Goal: Information Seeking & Learning: Learn about a topic

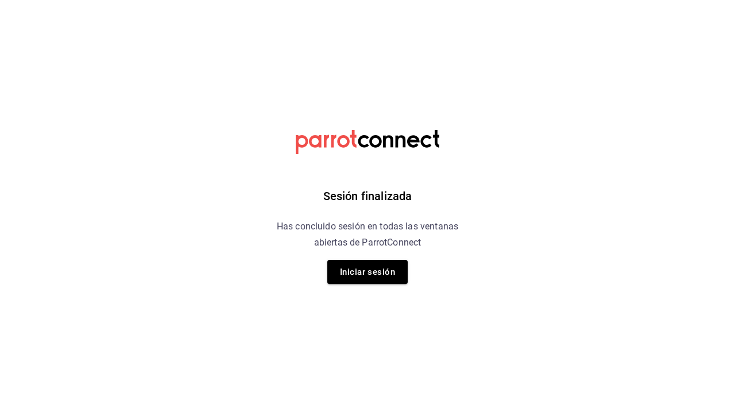
click at [376, 261] on button "Iniciar sesión" at bounding box center [367, 272] width 80 height 24
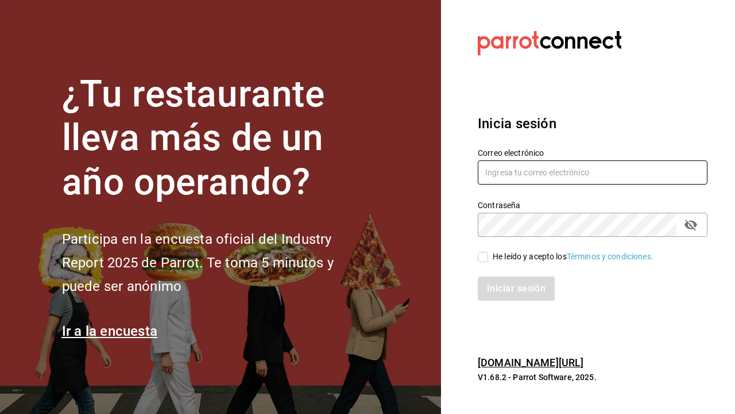
type input "[EMAIL_ADDRESS][DOMAIN_NAME]"
click at [481, 259] on input "He leído y acepto los Términos y condiciones." at bounding box center [483, 257] width 10 height 10
checkbox input "true"
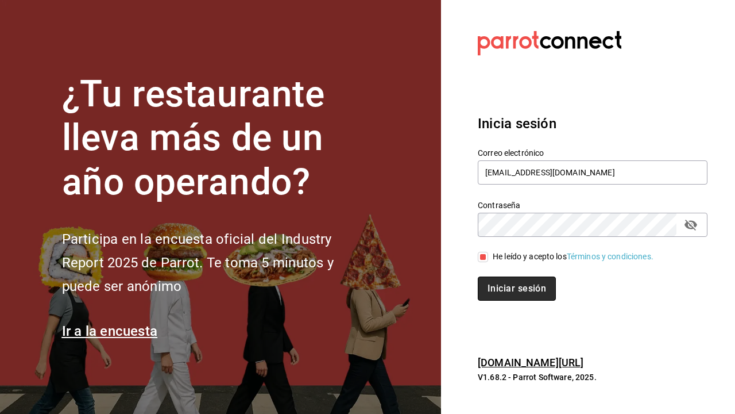
click at [489, 291] on button "Iniciar sesión" at bounding box center [517, 288] width 78 height 24
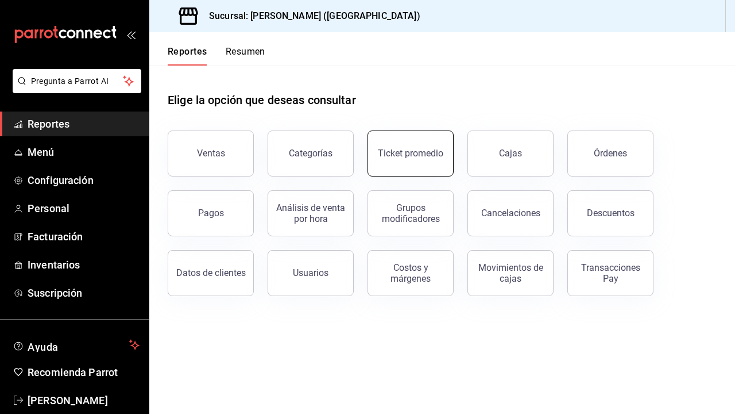
click at [394, 141] on button "Ticket promedio" at bounding box center [411, 153] width 86 height 46
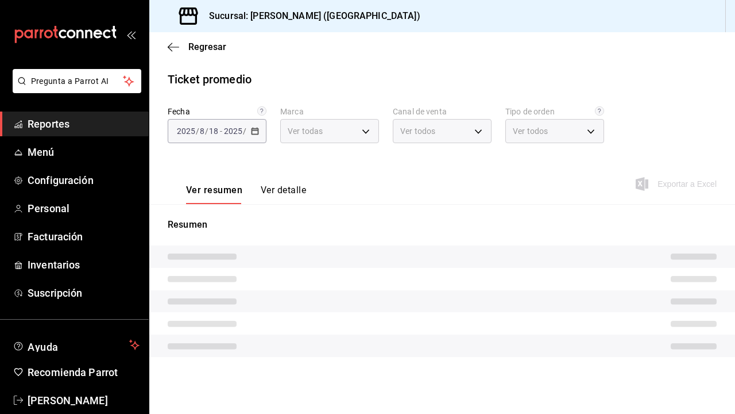
type input "5f60c1fa-4848-4419-84d5-809114a90f2f"
type input "PARROT,UBER_EATS,RAPPI,DIDI_FOOD,ONLINE"
type input "4d4111d7-a6df-440b-ac9c-57f61679a6a5,318b1952-e72e-4a8d-857f-92e0e14d5d95,50c6b…"
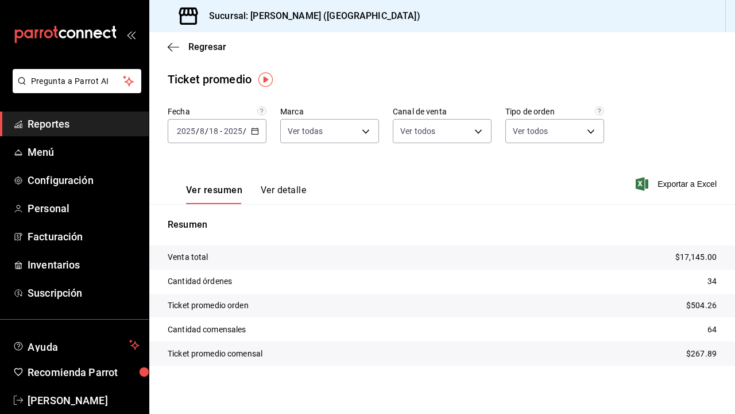
click at [215, 129] on input "18" at bounding box center [214, 130] width 10 height 9
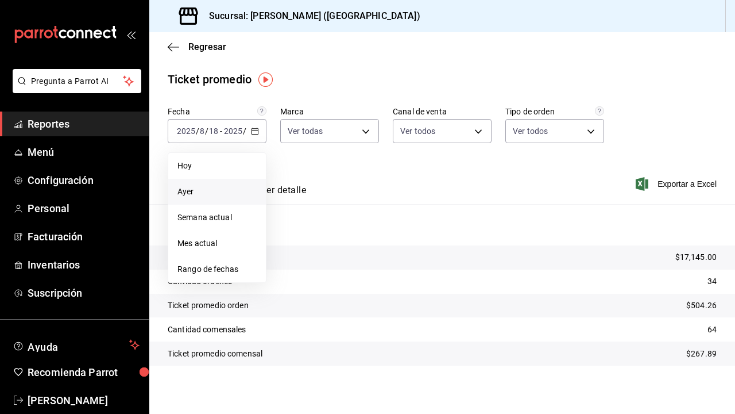
click at [230, 194] on span "Ayer" at bounding box center [217, 192] width 79 height 12
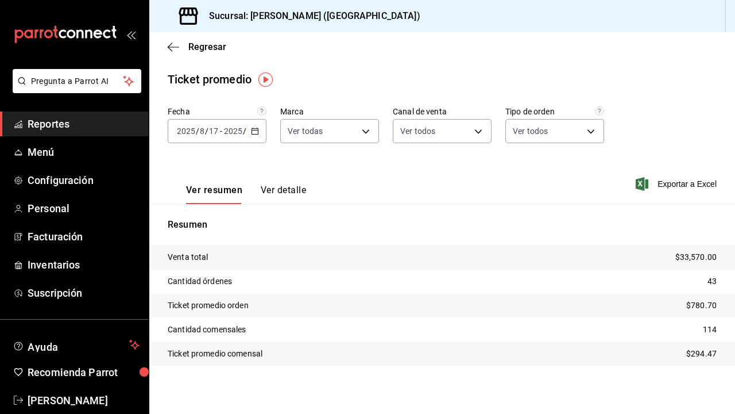
click at [208, 136] on div "[DATE] [DATE] - [DATE] [DATE]" at bounding box center [217, 131] width 99 height 24
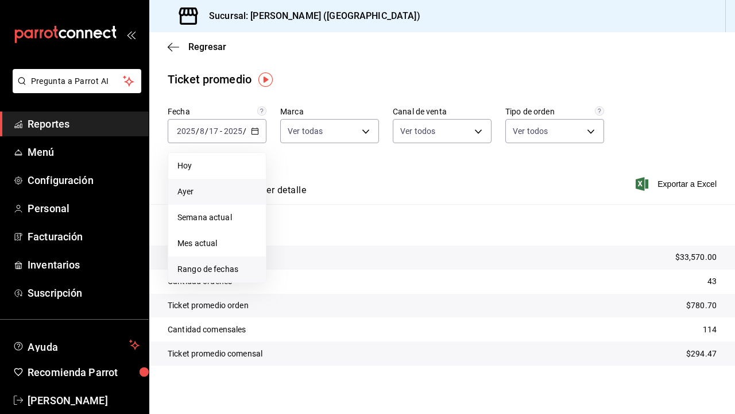
click at [225, 269] on span "Rango de fechas" at bounding box center [217, 269] width 79 height 12
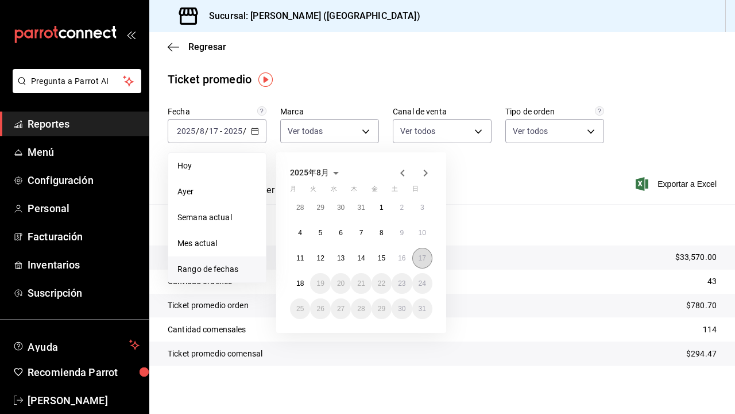
click at [427, 257] on button "17" at bounding box center [423, 258] width 20 height 21
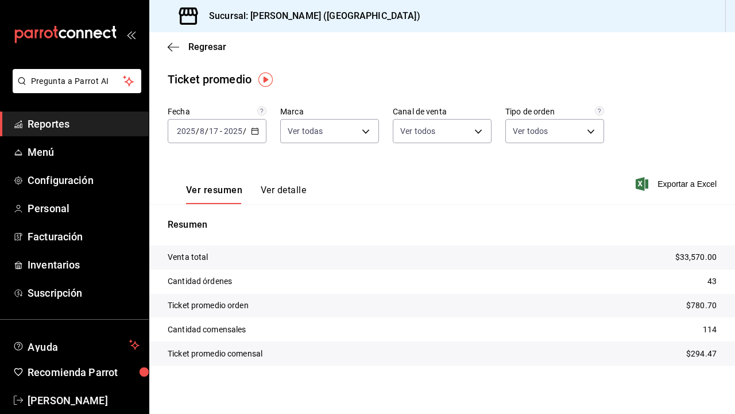
click at [228, 138] on div "2025-08-17 2025 / 8 / 17 - 2025-08-17 2025 / 8 / 17" at bounding box center [217, 131] width 99 height 24
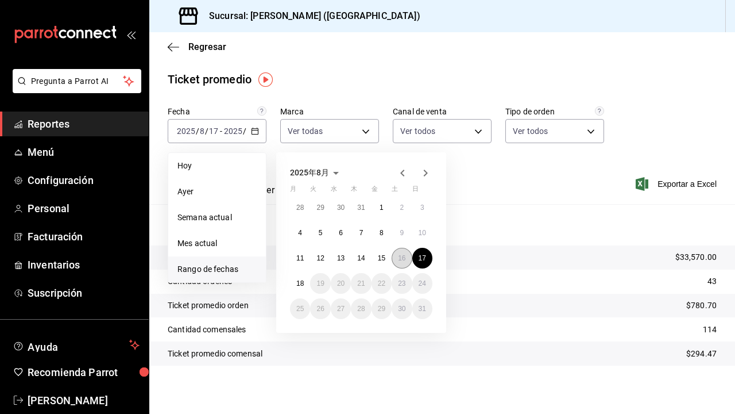
click at [406, 260] on abbr "16" at bounding box center [401, 258] width 7 height 8
click at [404, 256] on abbr "16" at bounding box center [401, 258] width 7 height 8
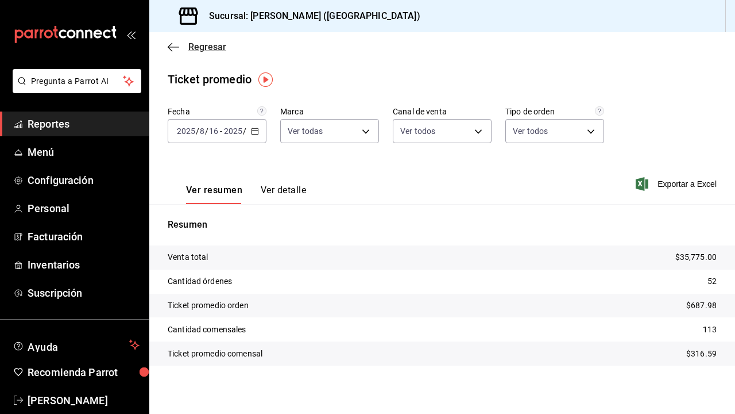
click at [168, 44] on icon "button" at bounding box center [173, 47] width 11 height 10
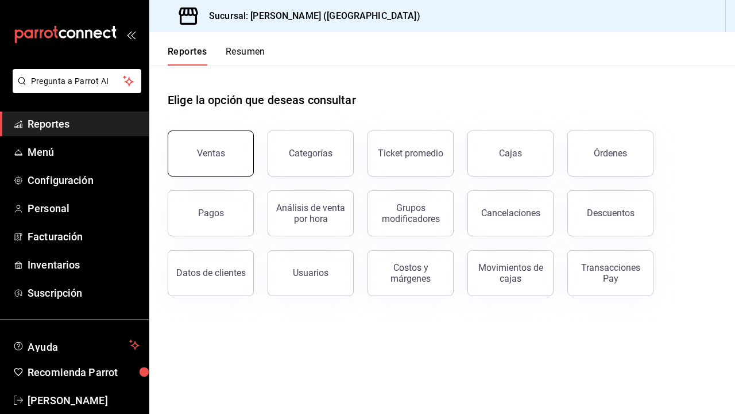
click at [207, 164] on button "Ventas" at bounding box center [211, 153] width 86 height 46
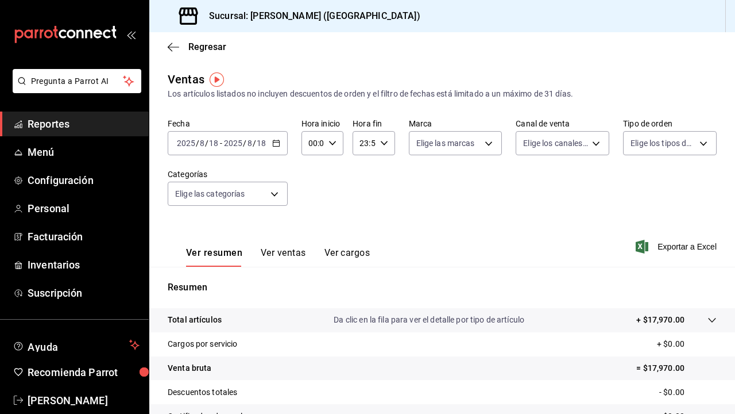
click at [252, 149] on div "2025-08-18 2025 / 8 / 18 - 2025-08-18 2025 / 8 / 18" at bounding box center [228, 143] width 120 height 24
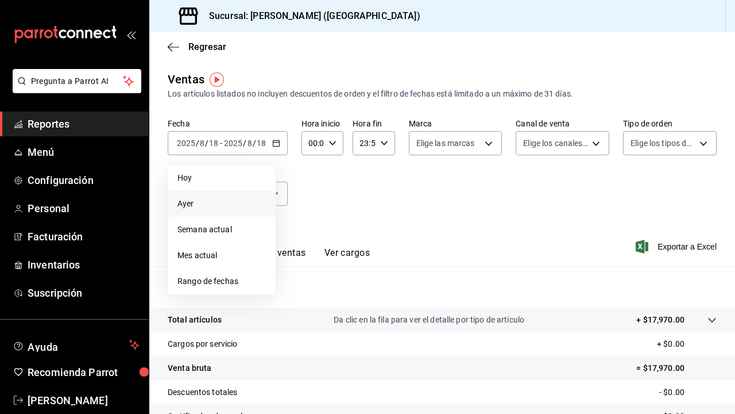
click at [236, 205] on span "Ayer" at bounding box center [222, 204] width 89 height 12
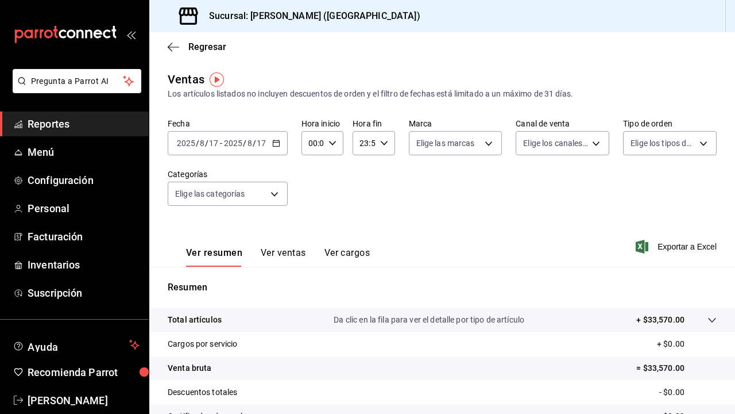
click at [292, 255] on button "Ver ventas" at bounding box center [283, 257] width 45 height 20
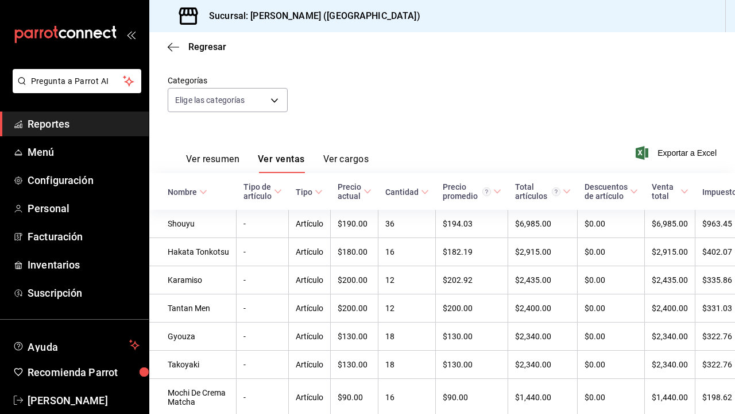
scroll to position [94, 0]
click at [237, 102] on body "Pregunta a Parrot AI Reportes Menú Configuración Personal Facturación Inventari…" at bounding box center [367, 207] width 735 height 414
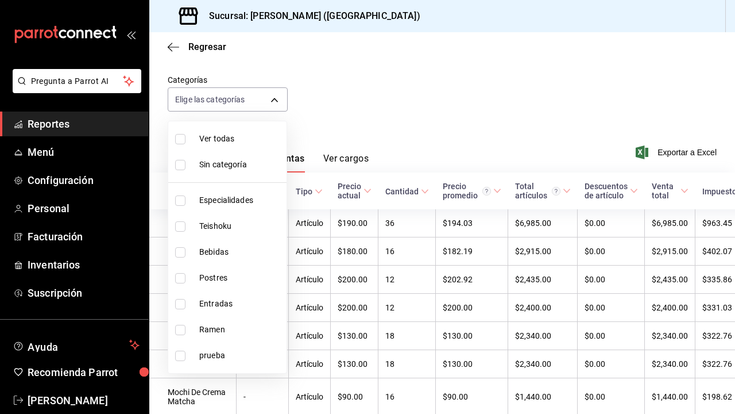
click at [312, 49] on div at bounding box center [367, 207] width 735 height 414
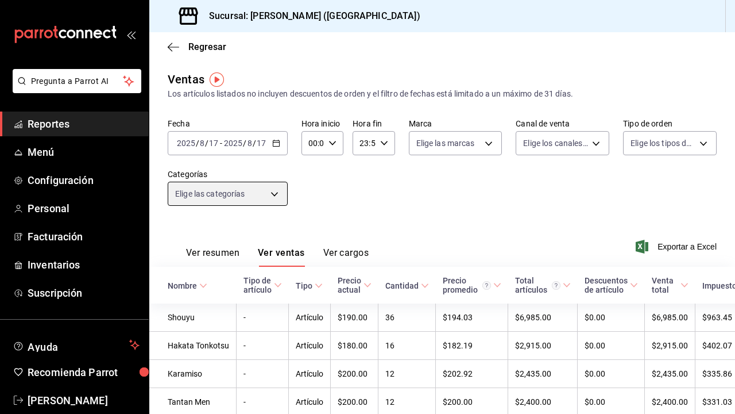
scroll to position [0, 0]
click at [231, 146] on input "2025" at bounding box center [233, 142] width 20 height 9
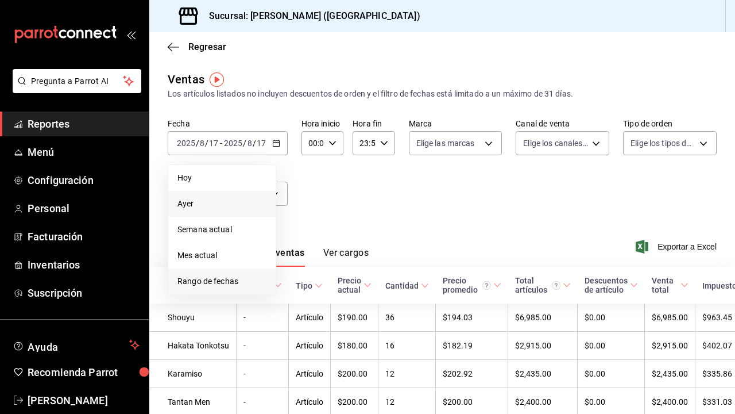
click at [228, 283] on span "Rango de fechas" at bounding box center [222, 281] width 89 height 12
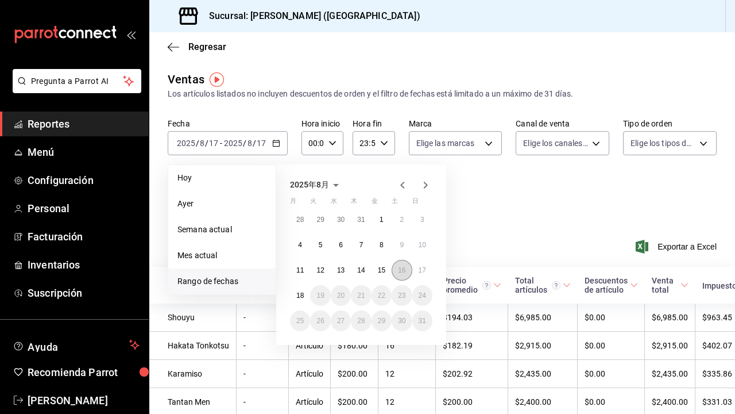
click at [403, 269] on abbr "16" at bounding box center [401, 270] width 7 height 8
click at [471, 228] on div "2025年8月 月 火 水 木 金 土 日 28 29 30 31 1 2 3 4 5 6 7 8 9 10 11 12 13 14 15 16 17 18 …" at bounding box center [376, 250] width 201 height 190
click at [402, 272] on abbr "16" at bounding box center [401, 270] width 7 height 8
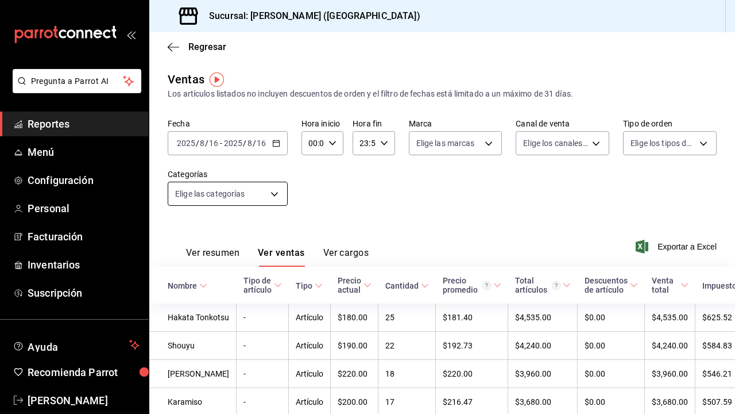
click at [260, 193] on body "Pregunta a Parrot AI Reportes Menú Configuración Personal Facturación Inventari…" at bounding box center [367, 207] width 735 height 414
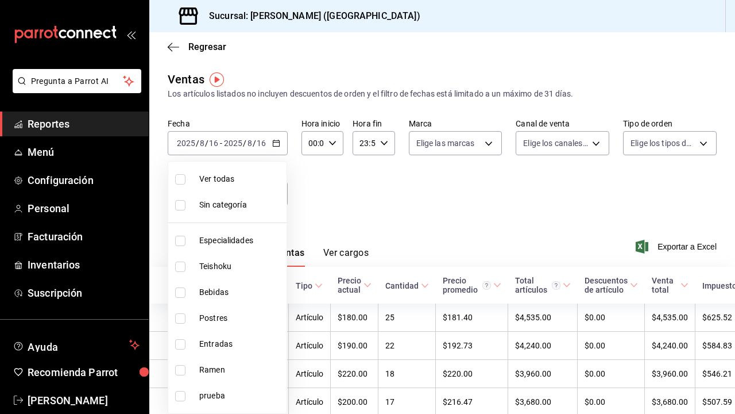
click at [238, 366] on span "Ramen" at bounding box center [240, 370] width 83 height 12
type input "6cc5b05b-0f3a-41c0-8fd4-c21ef2486b47"
checkbox input "true"
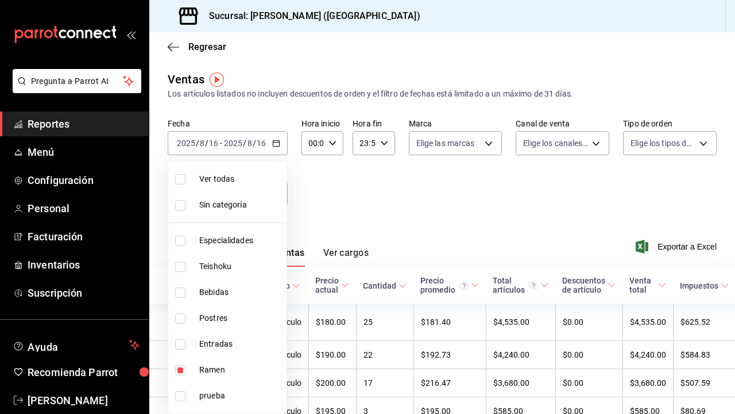
click at [313, 206] on div at bounding box center [367, 207] width 735 height 414
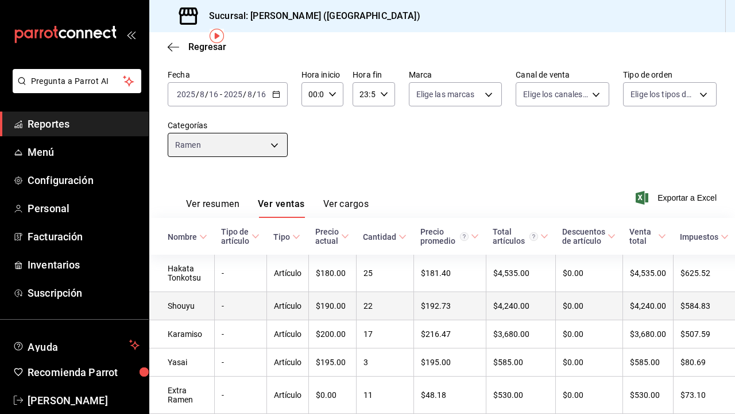
scroll to position [44, 0]
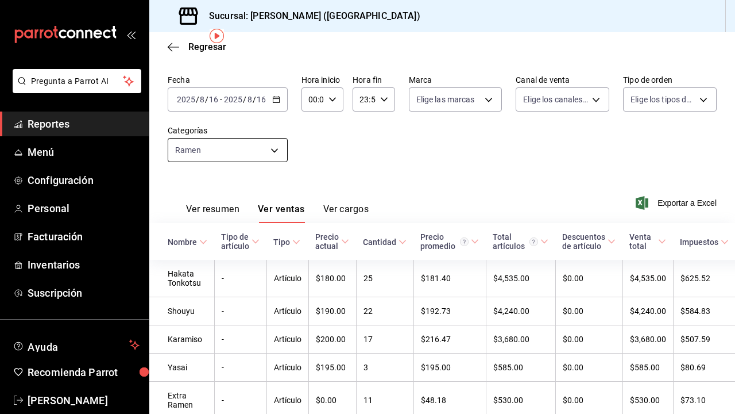
click at [276, 148] on body "Pregunta a Parrot AI Reportes Menú Configuración Personal Facturación Inventari…" at bounding box center [367, 207] width 735 height 414
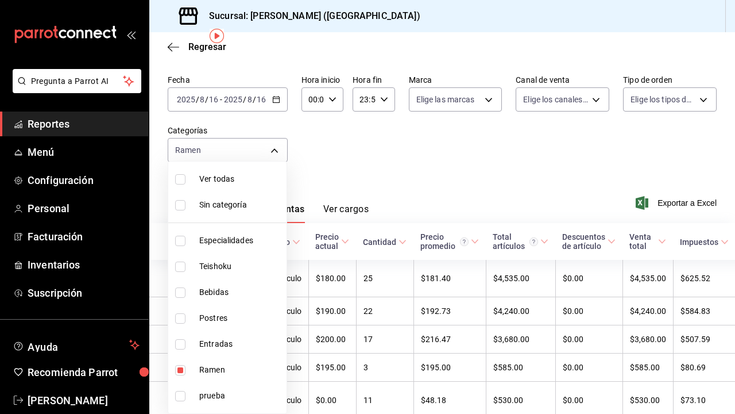
click at [215, 367] on span "Ramen" at bounding box center [240, 370] width 83 height 12
checkbox input "false"
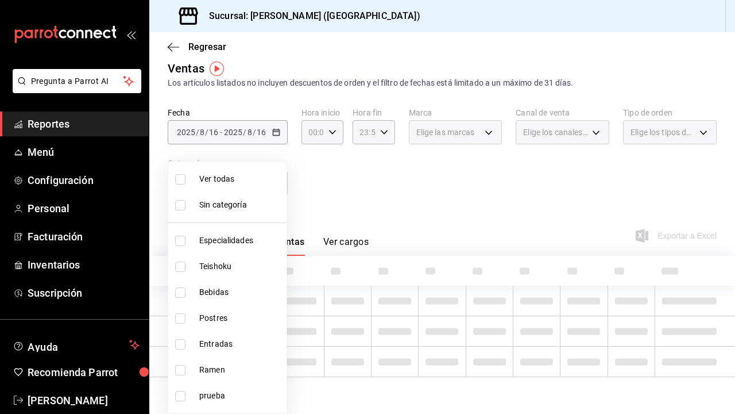
click at [215, 350] on li "Entradas" at bounding box center [227, 344] width 118 height 26
type input "6700a422-c1ee-4555-a66f-4cf6bce255b4"
checkbox input "true"
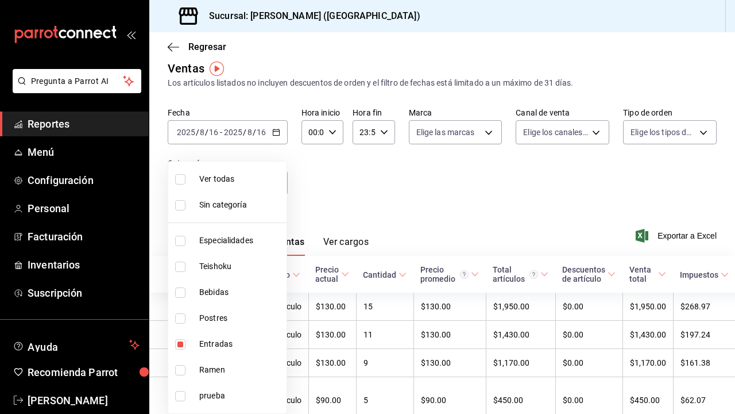
click at [321, 190] on div at bounding box center [367, 207] width 735 height 414
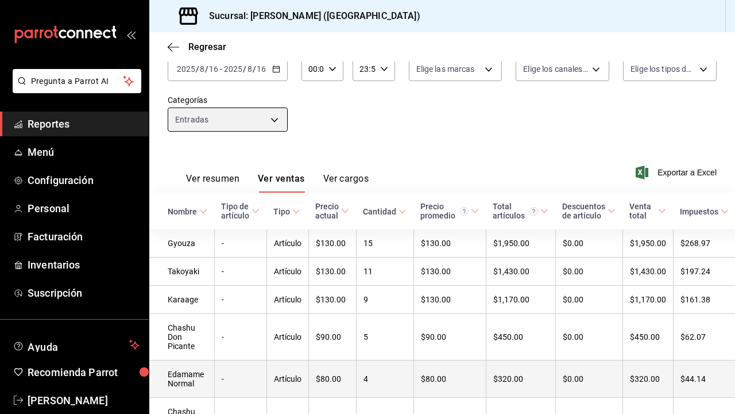
scroll to position [69, 0]
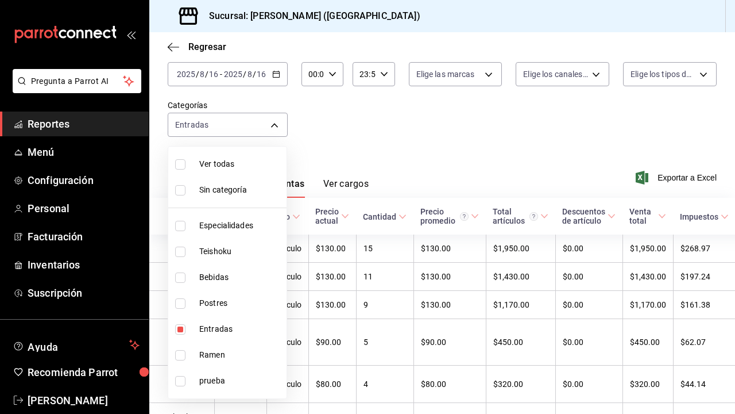
click at [241, 125] on body "Pregunta a Parrot AI Reportes Menú Configuración Personal Facturación Inventari…" at bounding box center [367, 207] width 735 height 414
click at [229, 323] on span "Entradas" at bounding box center [240, 329] width 83 height 12
checkbox input "false"
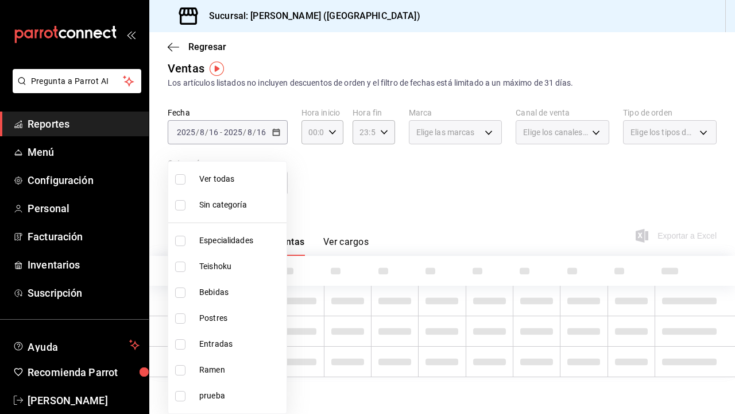
scroll to position [11, 0]
click at [229, 307] on li "Postres" at bounding box center [227, 318] width 118 height 26
type input "e9e28c11-e2cf-4064-98a9-bb0984afbfae"
checkbox input "true"
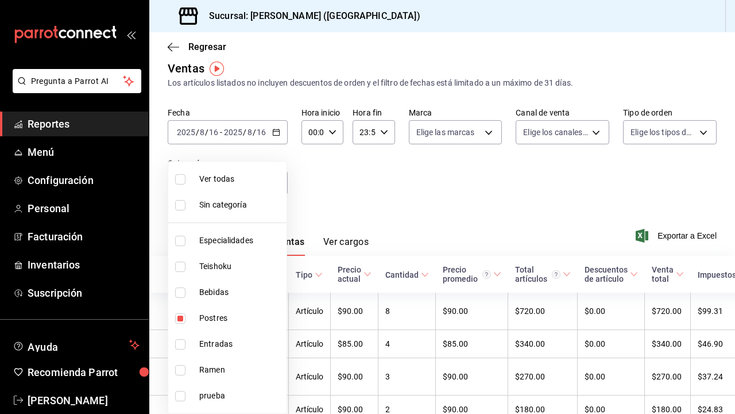
click at [310, 195] on div at bounding box center [367, 207] width 735 height 414
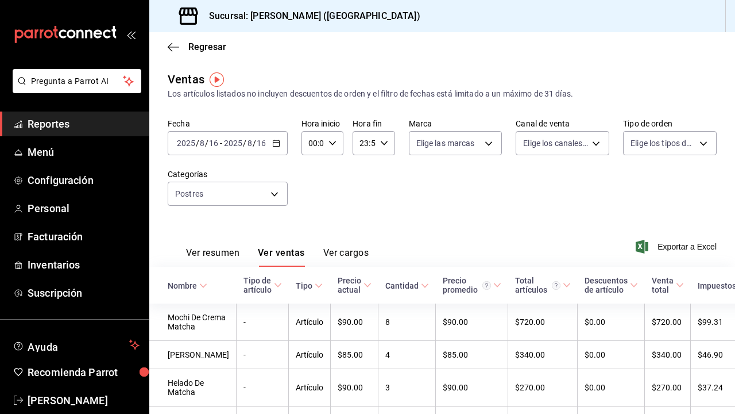
click at [253, 138] on div "2025-08-16 2025 / 8 / 16 - 2025-08-16 2025 / 8 / 16" at bounding box center [228, 143] width 120 height 24
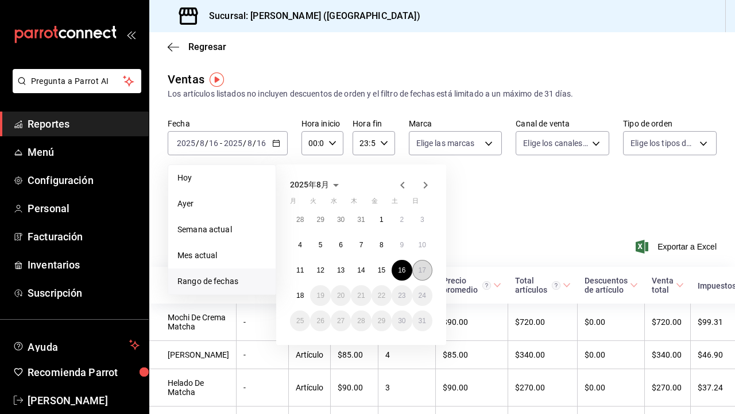
click at [423, 268] on abbr "17" at bounding box center [422, 270] width 7 height 8
click at [427, 270] on button "17" at bounding box center [423, 270] width 20 height 21
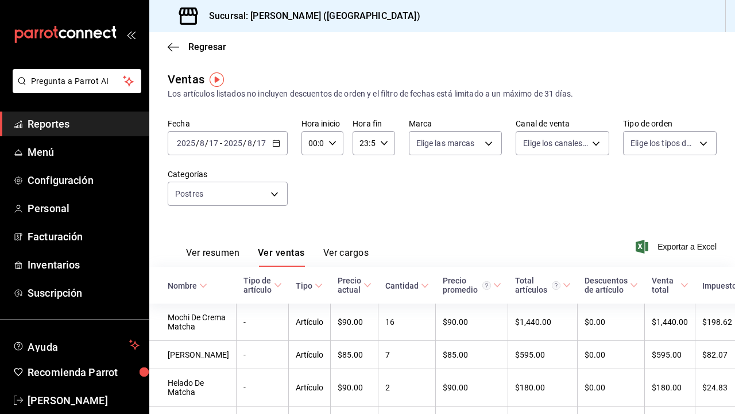
click at [467, 219] on div "Ver resumen Ver ventas Ver cargos Exportar a Excel" at bounding box center [442, 242] width 586 height 47
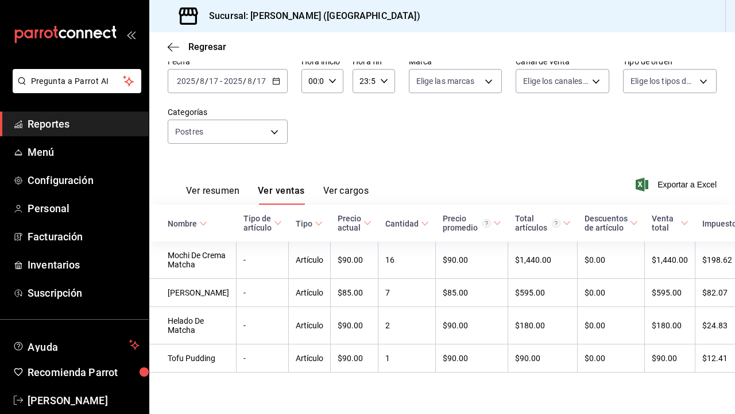
scroll to position [90, 0]
click at [268, 102] on body "Pregunta a Parrot AI Reportes Menú Configuración Personal Facturación Inventari…" at bounding box center [367, 207] width 735 height 414
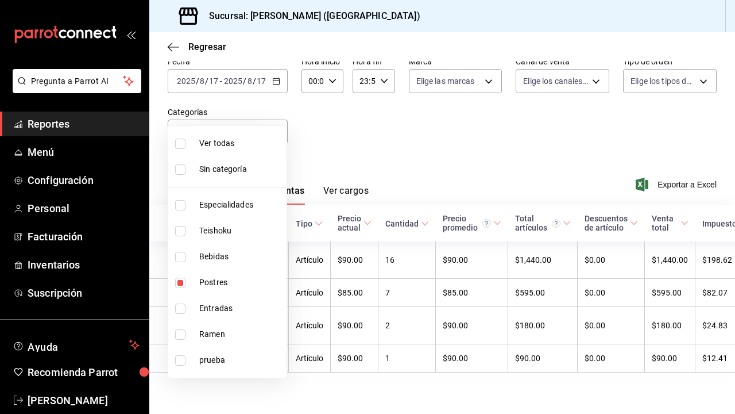
click at [222, 282] on span "Postres" at bounding box center [240, 282] width 83 height 12
checkbox input "false"
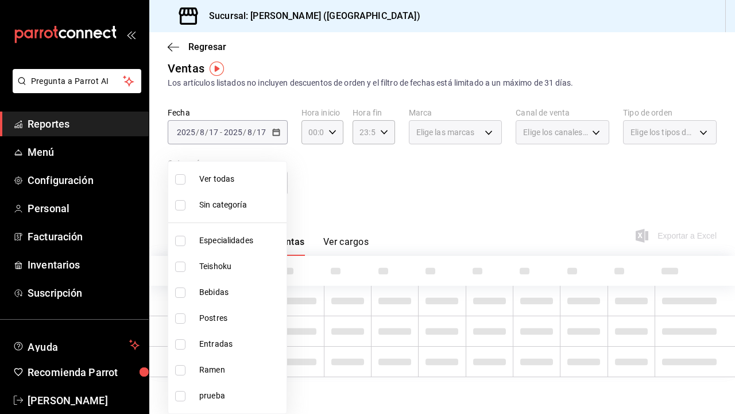
scroll to position [11, 0]
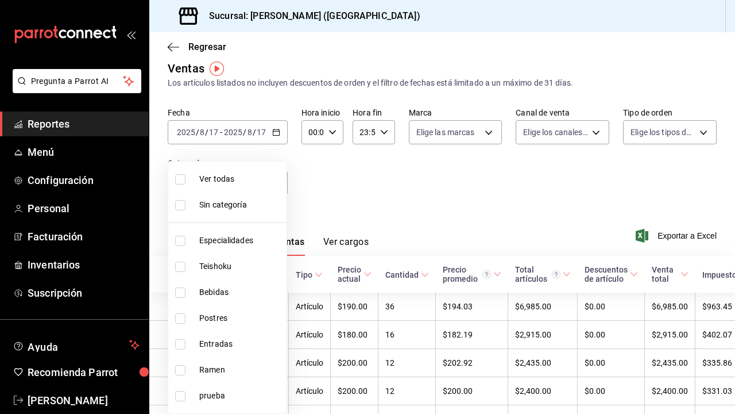
click at [236, 344] on span "Entradas" at bounding box center [240, 344] width 83 height 12
type input "6700a422-c1ee-4555-a66f-4cf6bce255b4"
checkbox input "true"
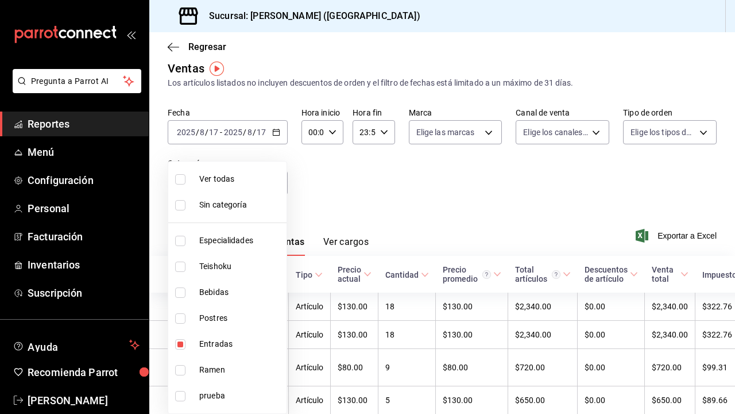
click at [319, 176] on div at bounding box center [367, 207] width 735 height 414
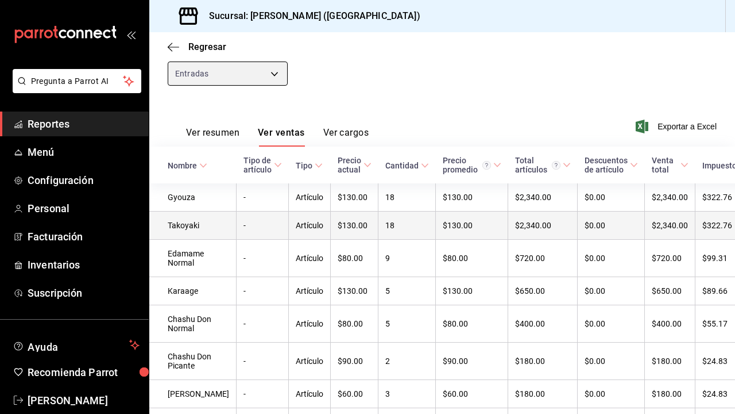
scroll to position [119, 0]
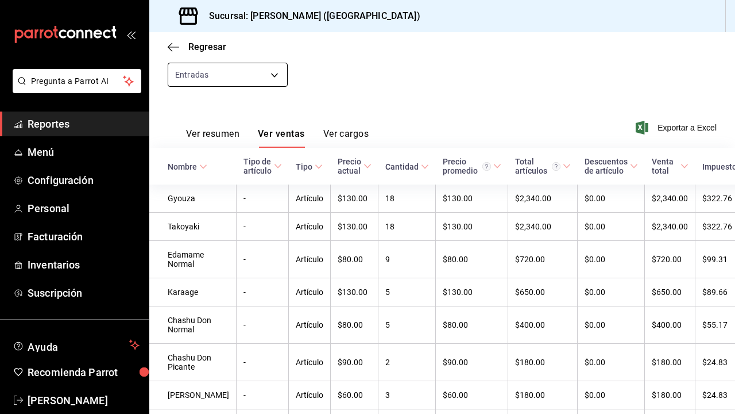
click at [272, 72] on body "Pregunta a Parrot AI Reportes Menú Configuración Personal Facturación Inventari…" at bounding box center [367, 207] width 735 height 414
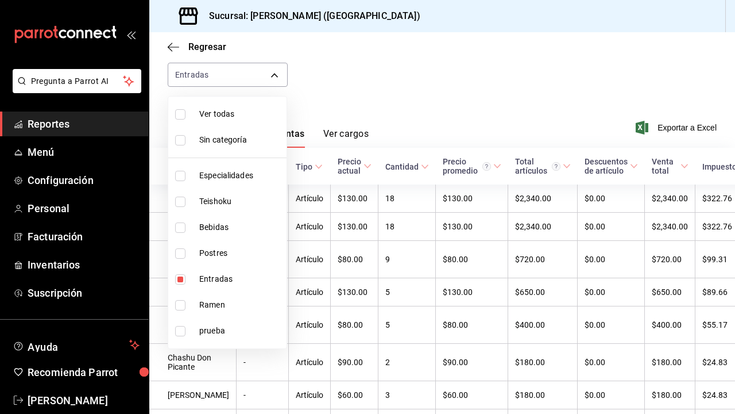
click at [212, 284] on span "Entradas" at bounding box center [240, 279] width 83 height 12
checkbox input "false"
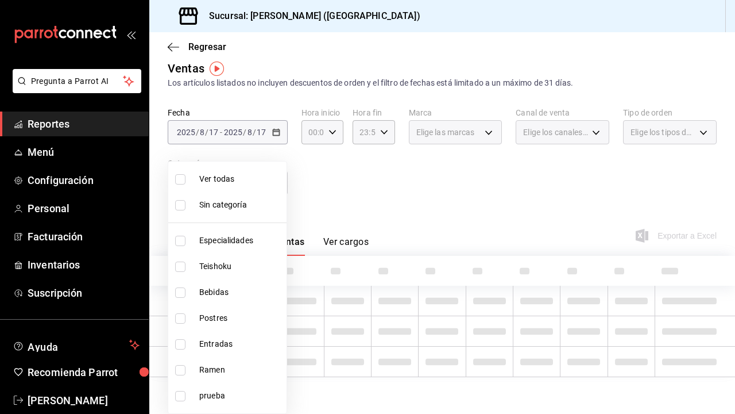
scroll to position [11, 0]
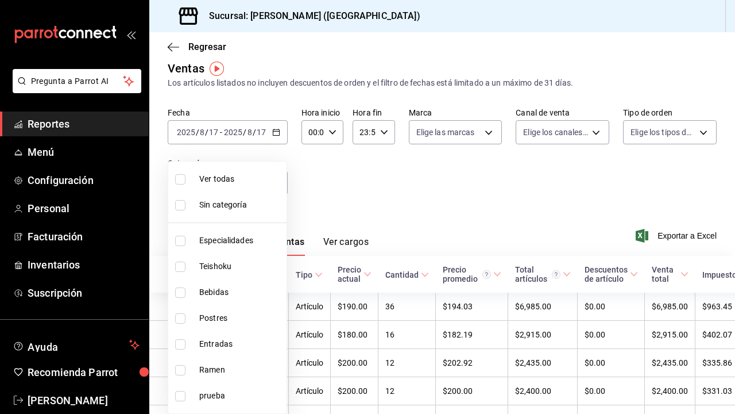
click at [227, 268] on span "Teishoku" at bounding box center [240, 266] width 83 height 12
type input "706114d7-6e8c-46ca-88d5-a7878a8ba1dd"
checkbox input "true"
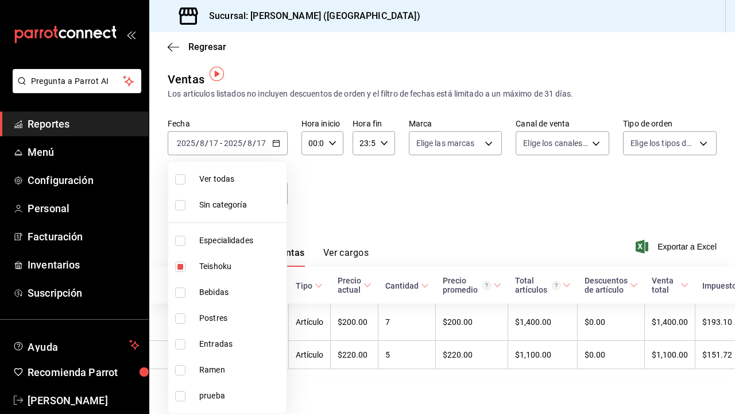
scroll to position [6, 0]
click at [313, 205] on div at bounding box center [367, 207] width 735 height 414
click at [281, 192] on body "Pregunta a Parrot AI Reportes Menú Configuración Personal Facturación Inventari…" at bounding box center [367, 207] width 735 height 414
click at [226, 269] on span "Teishoku" at bounding box center [240, 266] width 83 height 12
checkbox input "false"
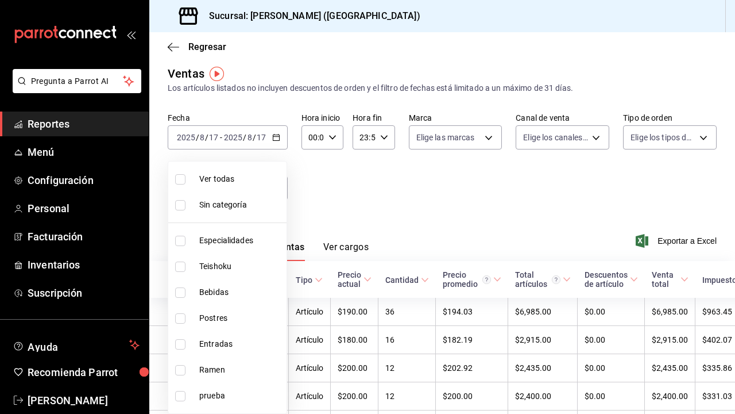
click at [237, 318] on span "Postres" at bounding box center [240, 318] width 83 height 12
type input "e9e28c11-e2cf-4064-98a9-bb0984afbfae"
checkbox input "true"
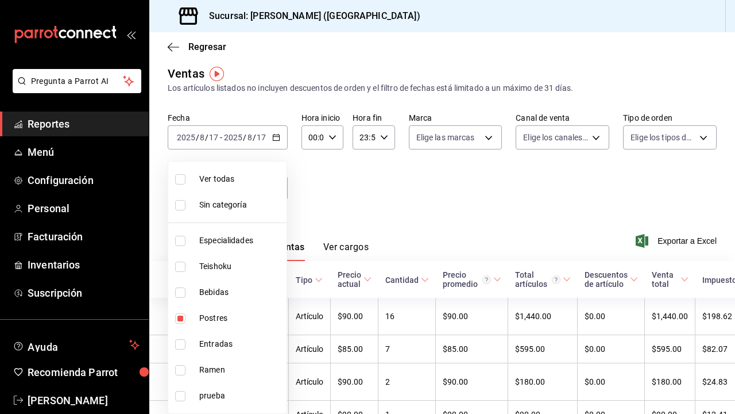
click at [233, 342] on span "Entradas" at bounding box center [240, 344] width 83 height 12
type input "e9e28c11-e2cf-4064-98a9-bb0984afbfae,6700a422-c1ee-4555-a66f-4cf6bce255b4"
checkbox input "true"
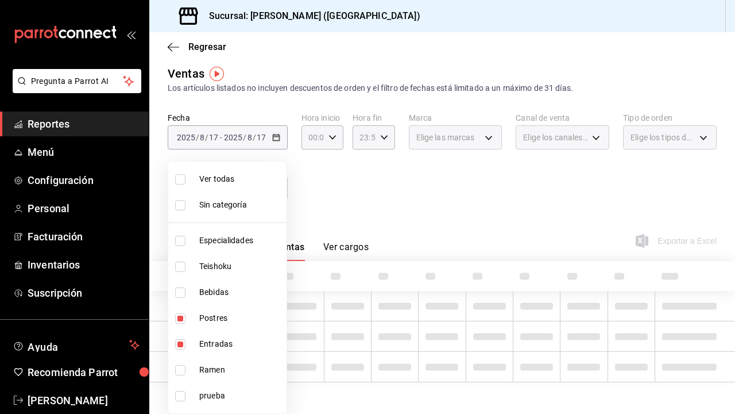
click at [222, 314] on span "Postres" at bounding box center [240, 318] width 83 height 12
type input "6700a422-c1ee-4555-a66f-4cf6bce255b4"
checkbox input "false"
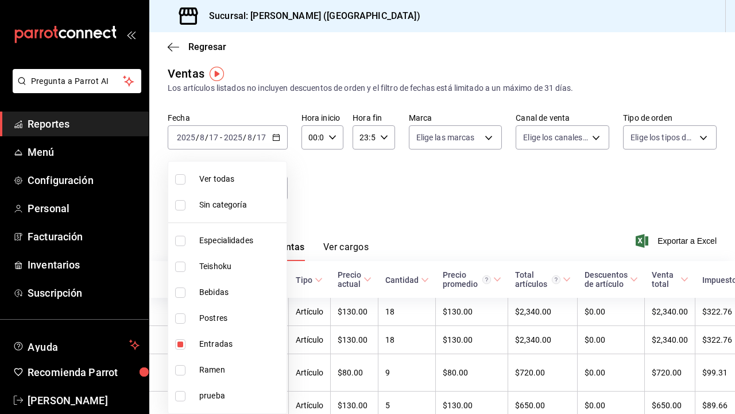
click at [224, 341] on span "Entradas" at bounding box center [240, 344] width 83 height 12
checkbox input "false"
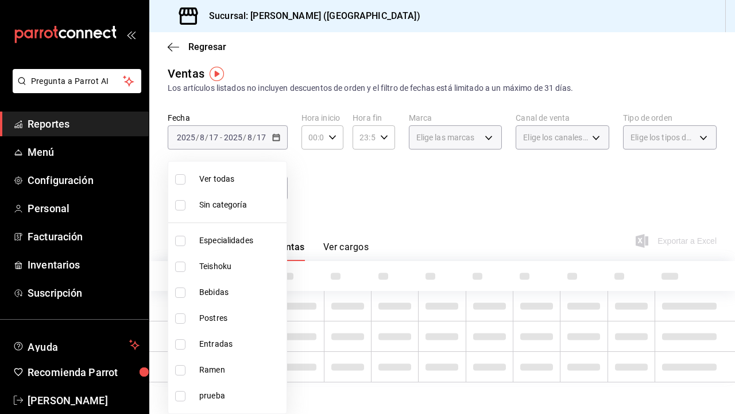
click at [222, 372] on span "Ramen" at bounding box center [240, 370] width 83 height 12
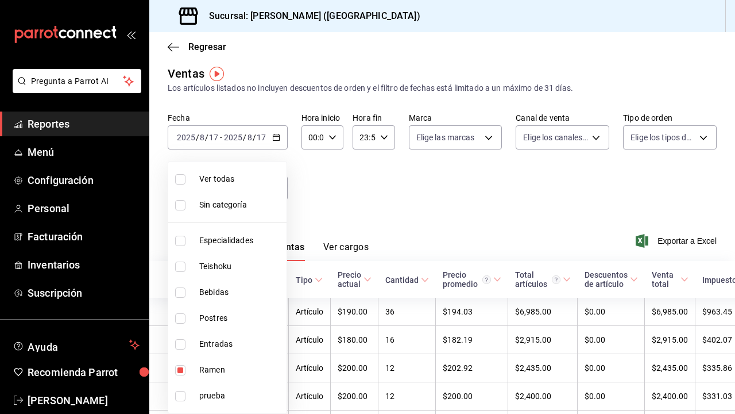
type input "6cc5b05b-0f3a-41c0-8fd4-c21ef2486b47"
checkbox input "true"
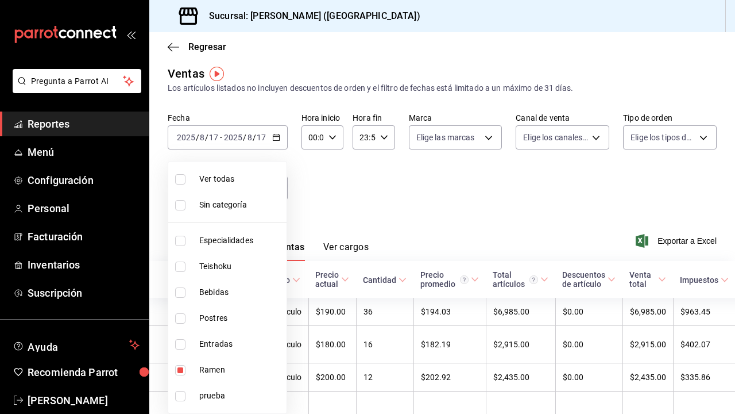
click at [310, 210] on div at bounding box center [367, 207] width 735 height 414
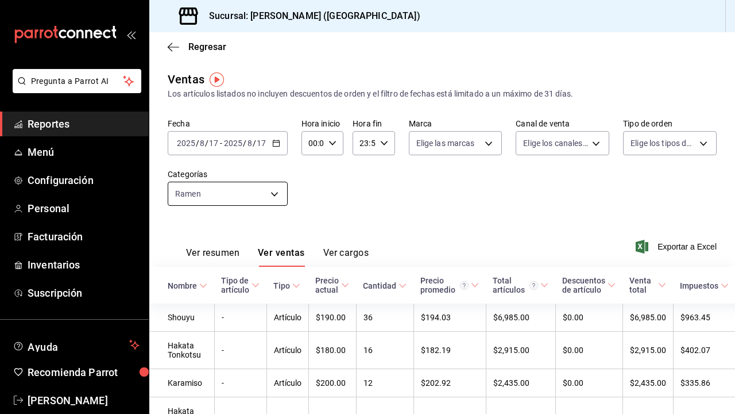
click at [237, 192] on body "Pregunta a Parrot AI Reportes Menú Configuración Personal Facturación Inventari…" at bounding box center [367, 207] width 735 height 414
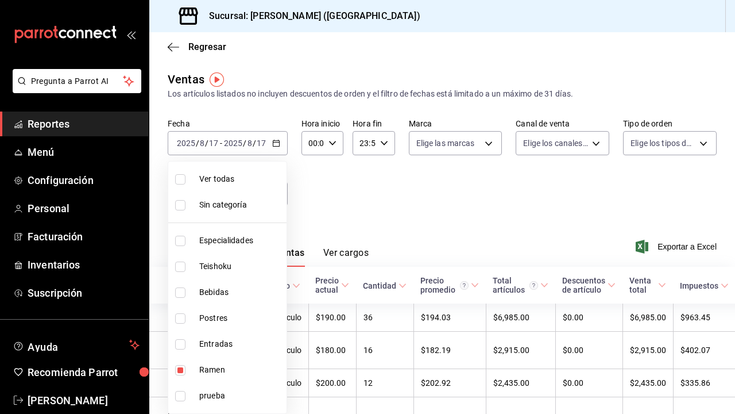
click at [218, 366] on span "Ramen" at bounding box center [240, 370] width 83 height 12
checkbox input "false"
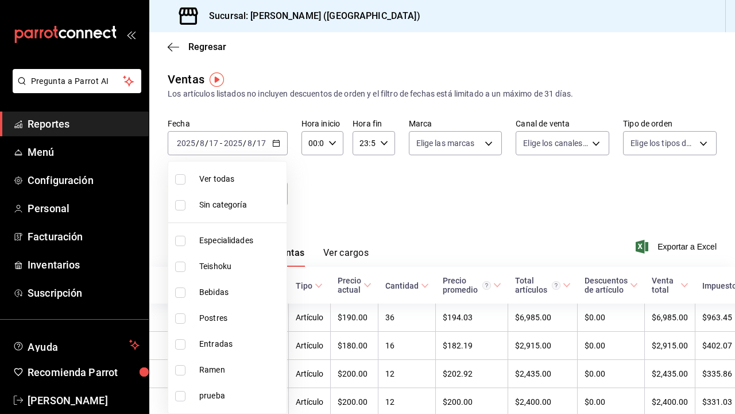
click at [223, 291] on span "Bebidas" at bounding box center [240, 292] width 83 height 12
type input "a96102dc-6fdb-4e1e-bc25-0303fa0760da"
checkbox input "true"
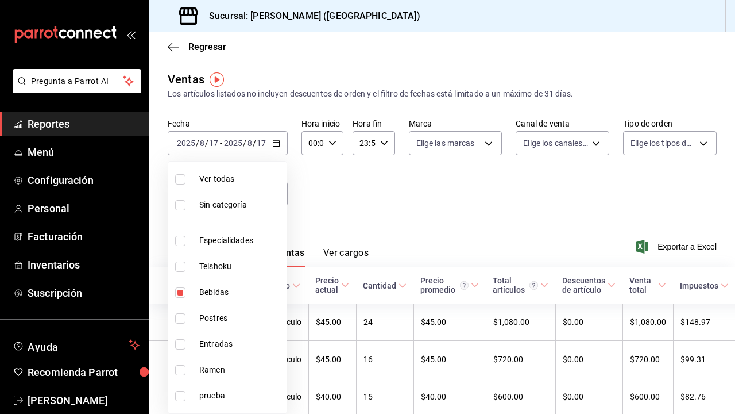
click at [328, 191] on div at bounding box center [367, 207] width 735 height 414
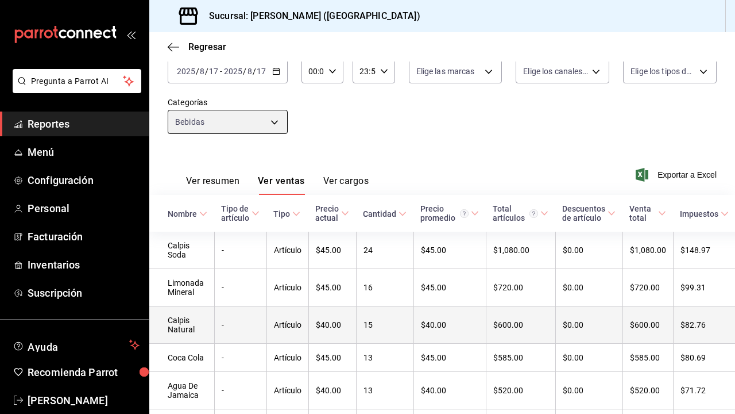
scroll to position [66, 0]
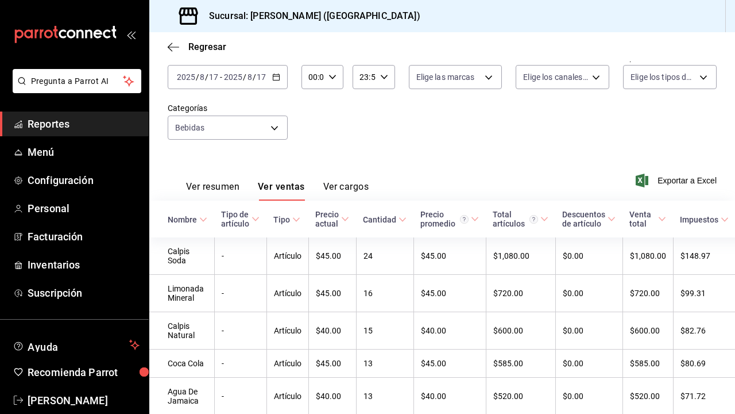
click at [259, 78] on input "17" at bounding box center [261, 76] width 10 height 9
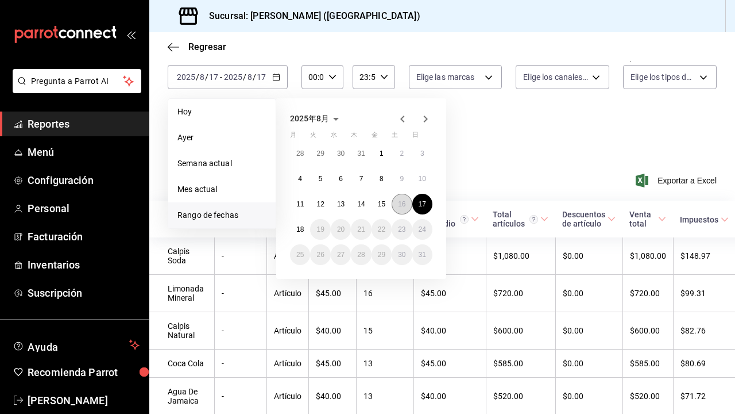
click at [405, 204] on abbr "16" at bounding box center [401, 204] width 7 height 8
click at [405, 203] on abbr "16" at bounding box center [401, 204] width 7 height 8
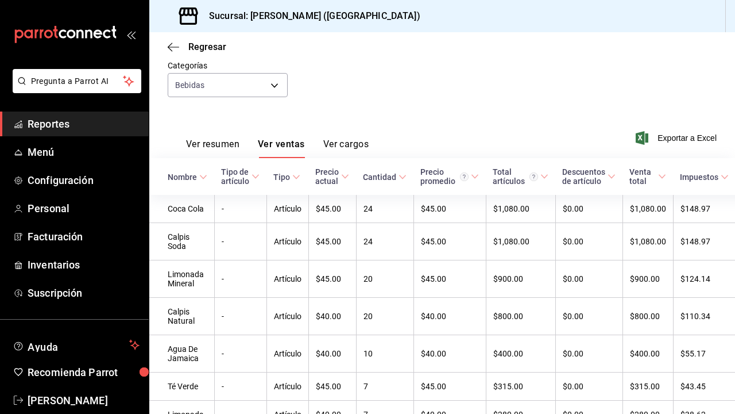
scroll to position [107, 0]
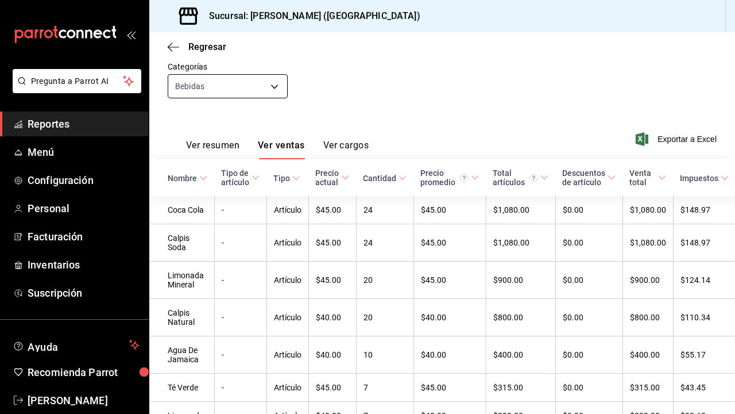
click at [271, 88] on body "Pregunta a Parrot AI Reportes Menú Configuración Personal Facturación Inventari…" at bounding box center [367, 207] width 735 height 414
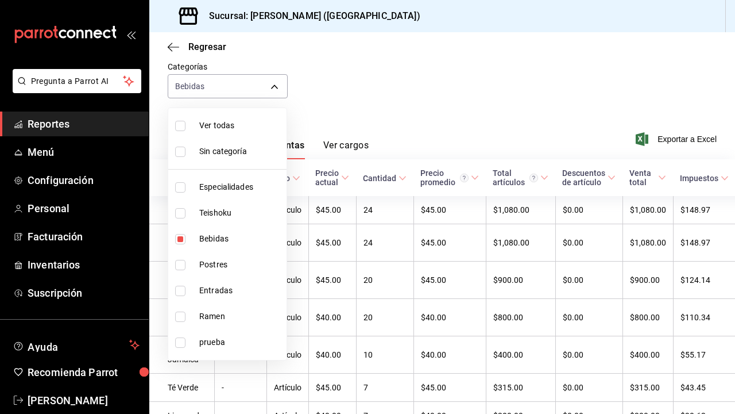
click at [213, 217] on span "Teishoku" at bounding box center [240, 213] width 83 height 12
type input "a96102dc-6fdb-4e1e-bc25-0303fa0760da,706114d7-6e8c-46ca-88d5-a7878a8ba1dd"
checkbox input "true"
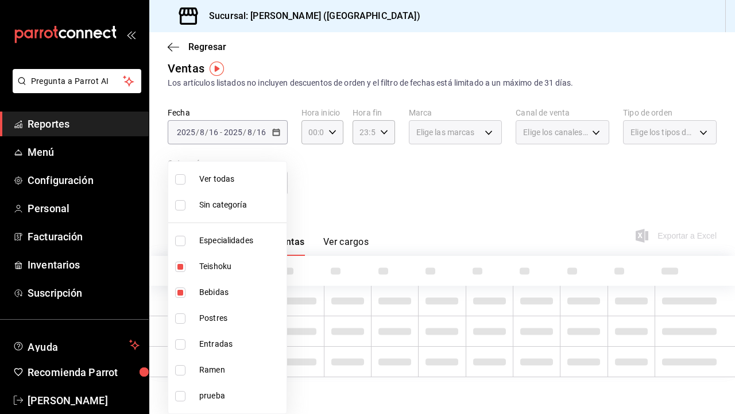
click at [213, 237] on span "Especialidades" at bounding box center [240, 240] width 83 height 12
type input "a96102dc-6fdb-4e1e-bc25-0303fa0760da,706114d7-6e8c-46ca-88d5-a7878a8ba1dd,12082…"
checkbox input "true"
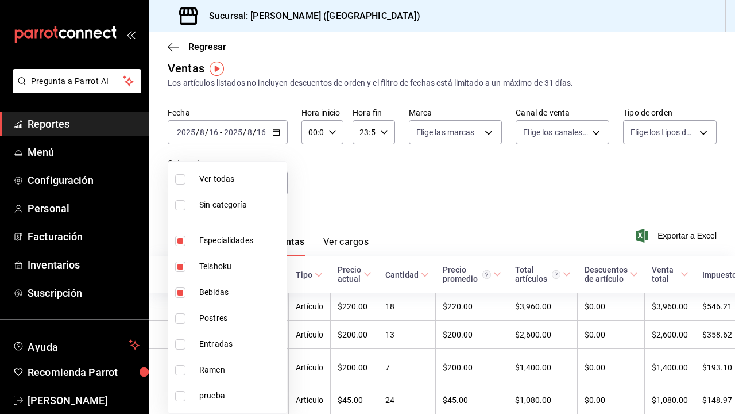
click at [225, 288] on span "Bebidas" at bounding box center [240, 292] width 83 height 12
type input "706114d7-6e8c-46ca-88d5-a7878a8ba1dd,1208202c-c05a-4274-8ebb-6d861d15a893"
checkbox input "false"
click at [227, 242] on span "Especialidades" at bounding box center [240, 240] width 83 height 12
type input "706114d7-6e8c-46ca-88d5-a7878a8ba1dd"
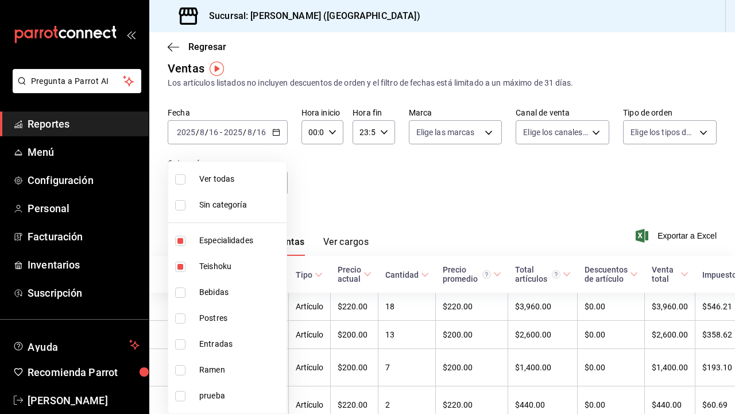
checkbox input "false"
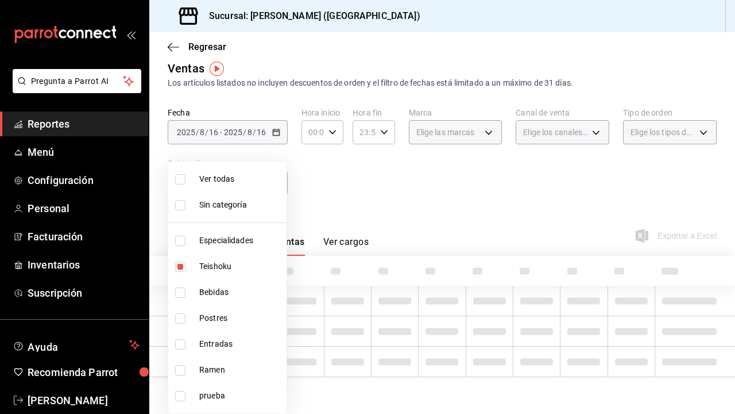
scroll to position [6, 0]
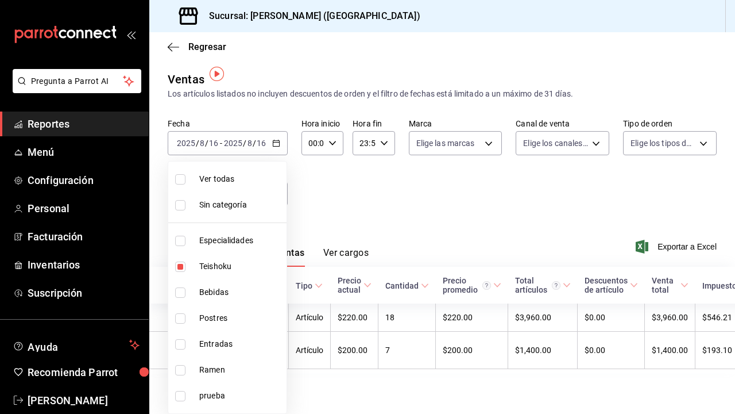
click at [230, 242] on span "Especialidades" at bounding box center [240, 240] width 83 height 12
type input "706114d7-6e8c-46ca-88d5-a7878a8ba1dd,1208202c-c05a-4274-8ebb-6d861d15a893"
checkbox input "true"
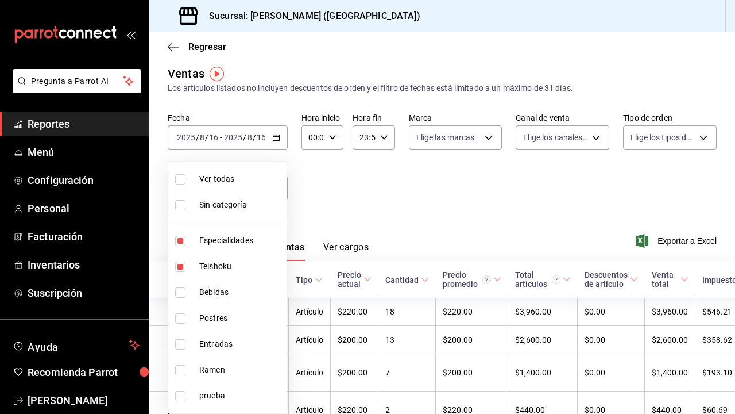
click at [325, 198] on div at bounding box center [367, 207] width 735 height 414
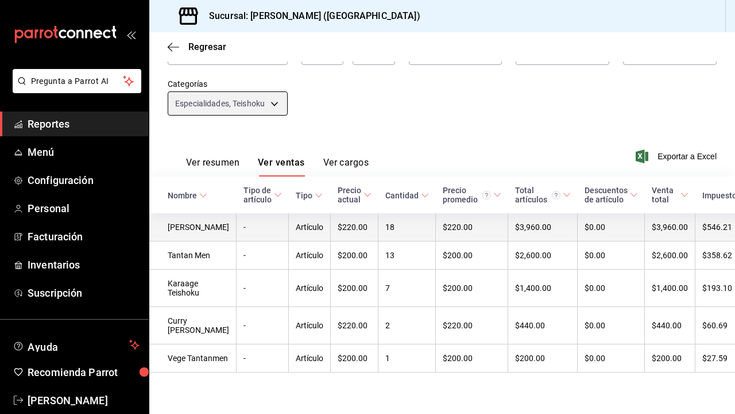
scroll to position [105, 0]
